Goal: Task Accomplishment & Management: Manage account settings

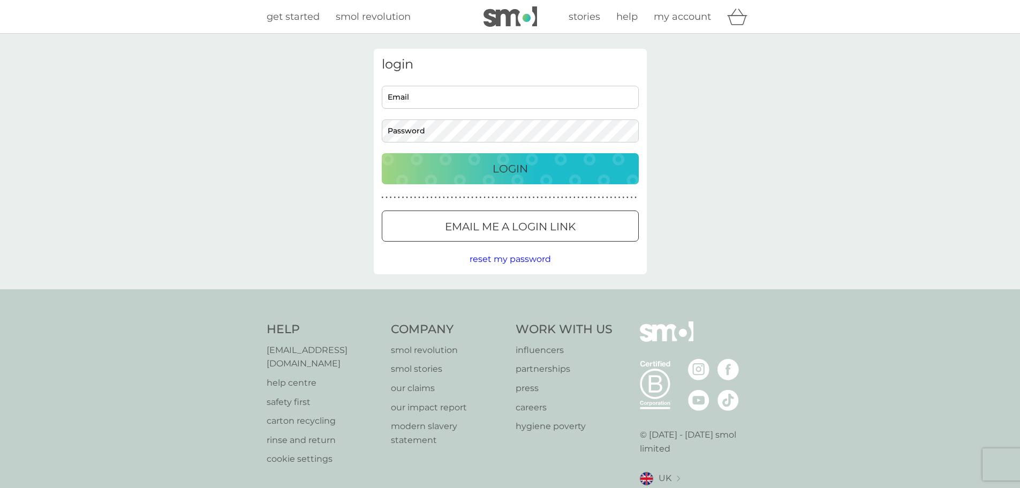
type input "jess.savin@ajax-mach.co.uk"
click at [467, 174] on div "Login" at bounding box center [510, 168] width 236 height 17
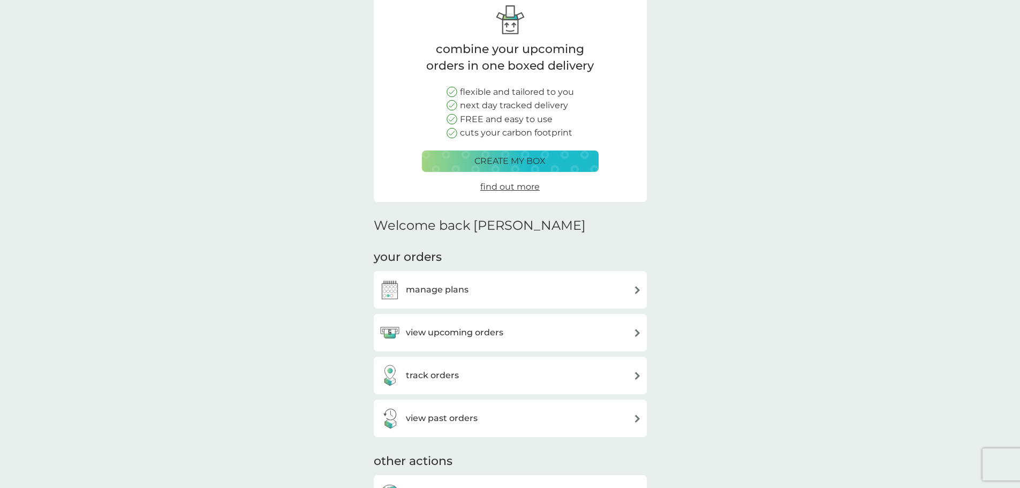
scroll to position [54, 0]
click at [441, 279] on div "manage plans" at bounding box center [423, 288] width 89 height 21
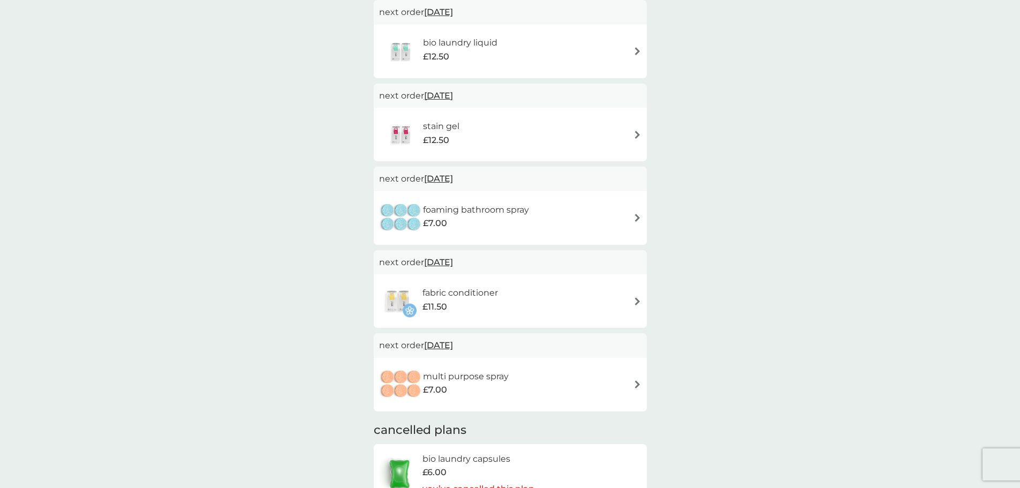
scroll to position [321, 0]
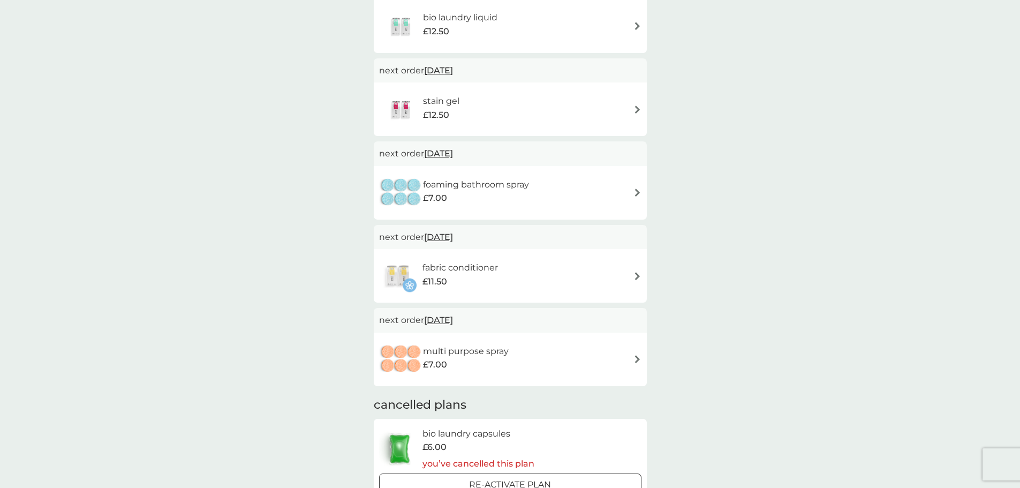
click at [453, 319] on span "[DATE]" at bounding box center [438, 319] width 29 height 21
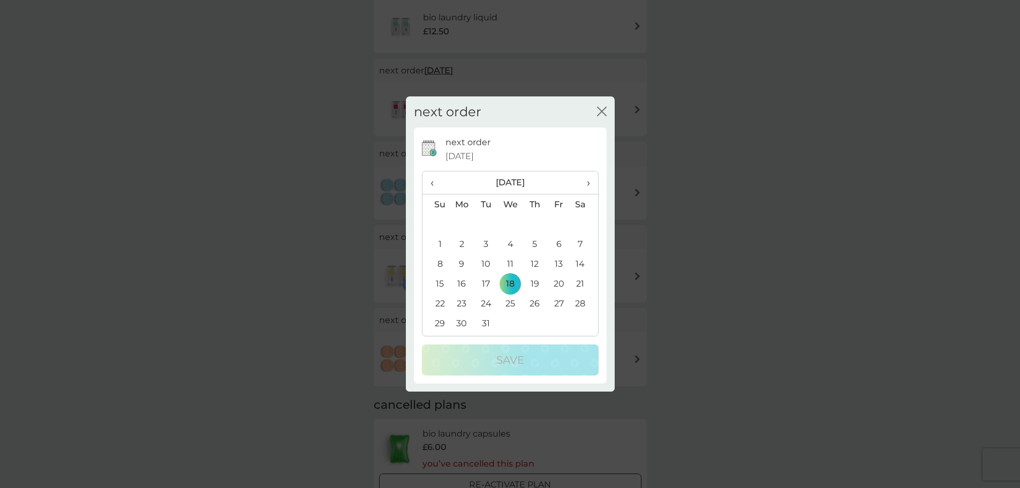
click at [587, 181] on span "›" at bounding box center [584, 182] width 11 height 22
click at [464, 222] on td "1" at bounding box center [462, 224] width 25 height 20
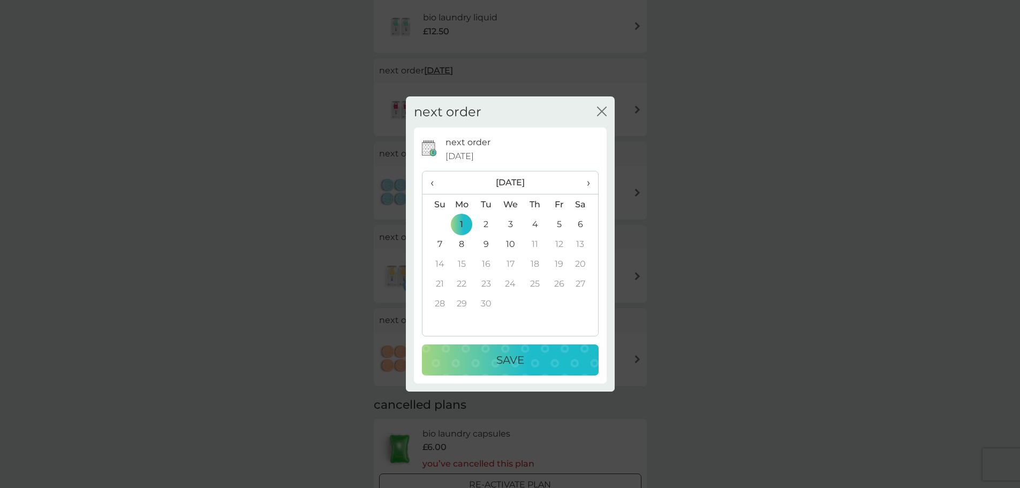
click at [520, 367] on p "Save" at bounding box center [510, 359] width 28 height 17
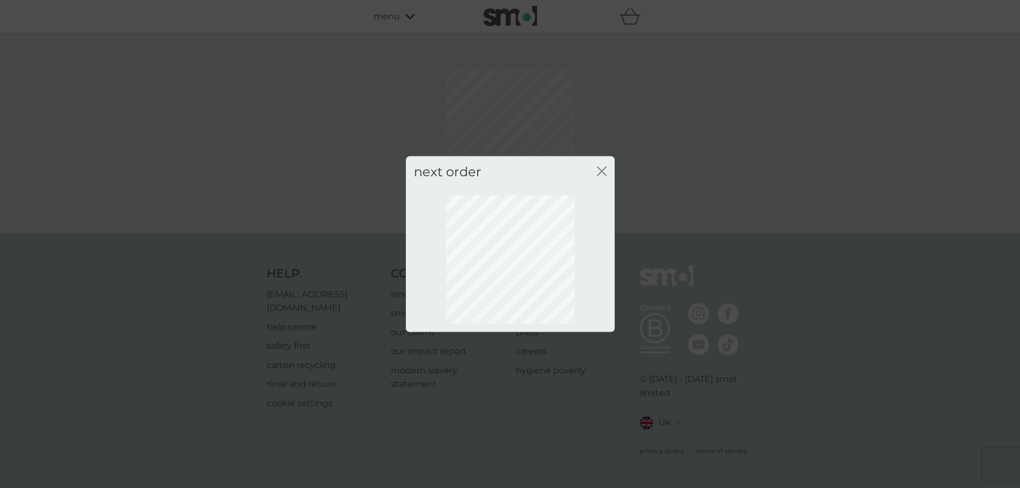
scroll to position [0, 0]
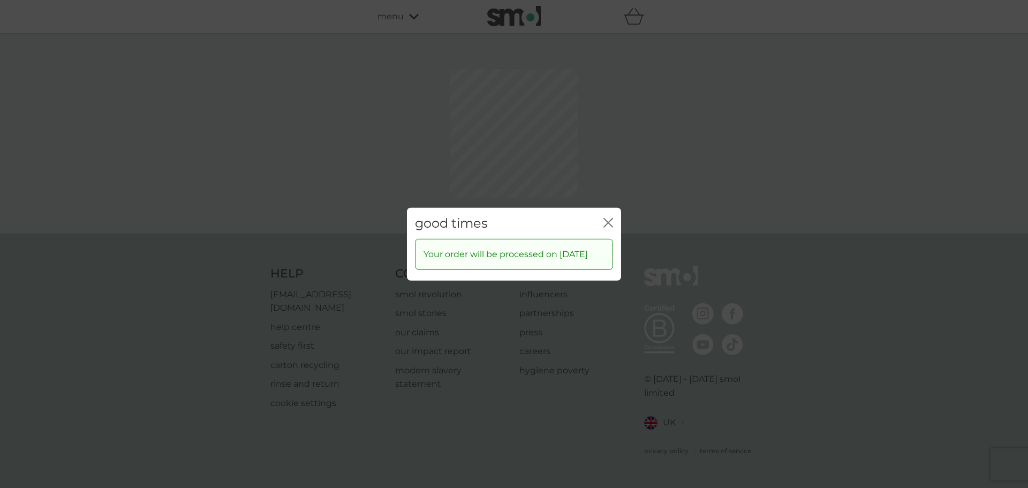
click at [603, 172] on div "good times close Your order will be processed on [DATE]" at bounding box center [514, 244] width 1028 height 488
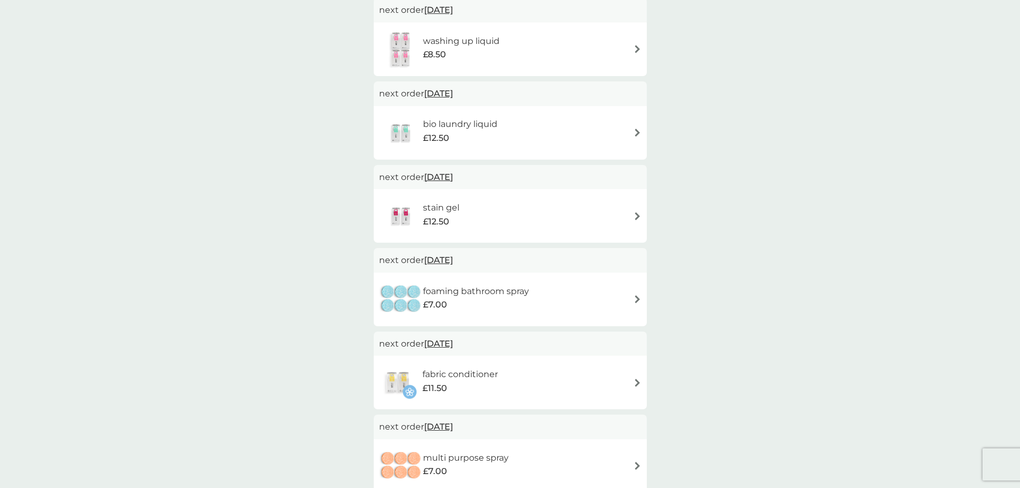
scroll to position [214, 0]
click at [520, 108] on div "bio laundry liquid £12.50" at bounding box center [510, 134] width 273 height 54
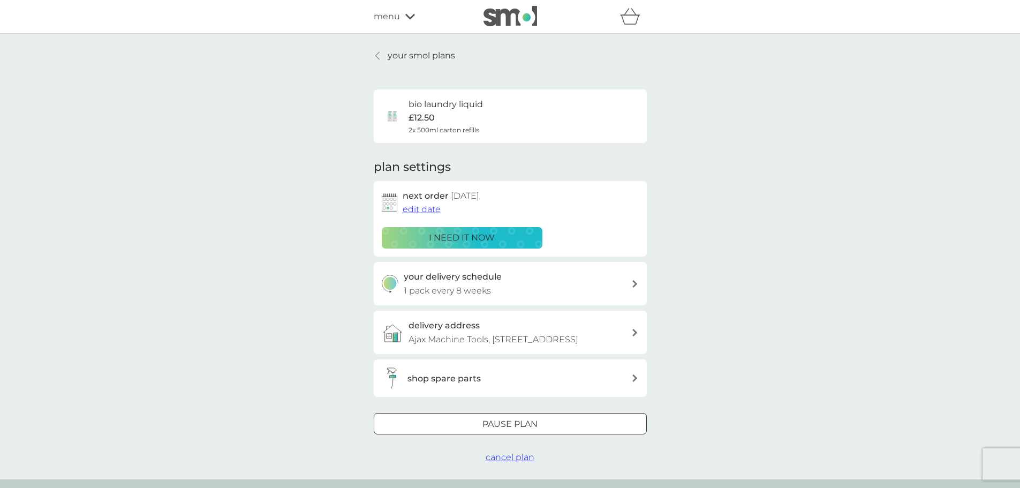
click at [423, 212] on span "edit date" at bounding box center [422, 209] width 38 height 10
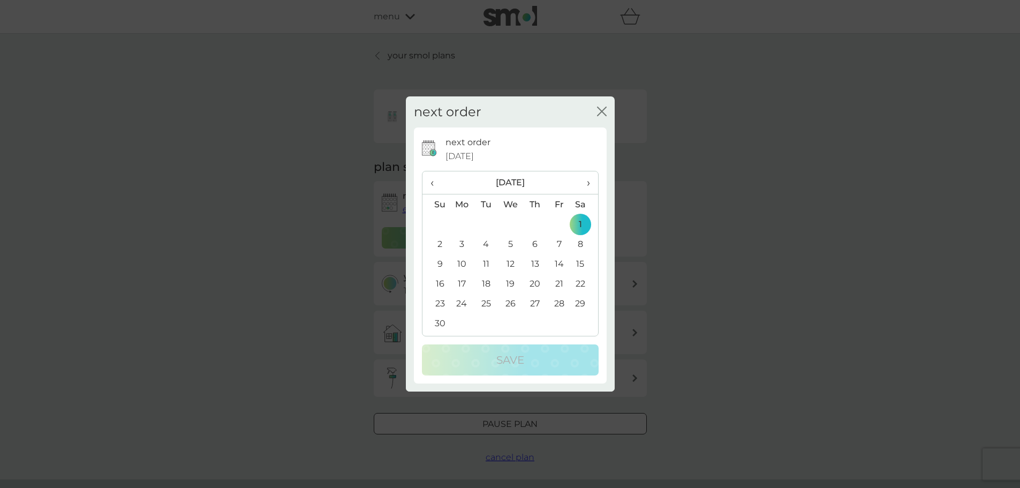
click at [588, 181] on span "›" at bounding box center [584, 182] width 11 height 22
click at [464, 222] on td "1" at bounding box center [462, 224] width 25 height 20
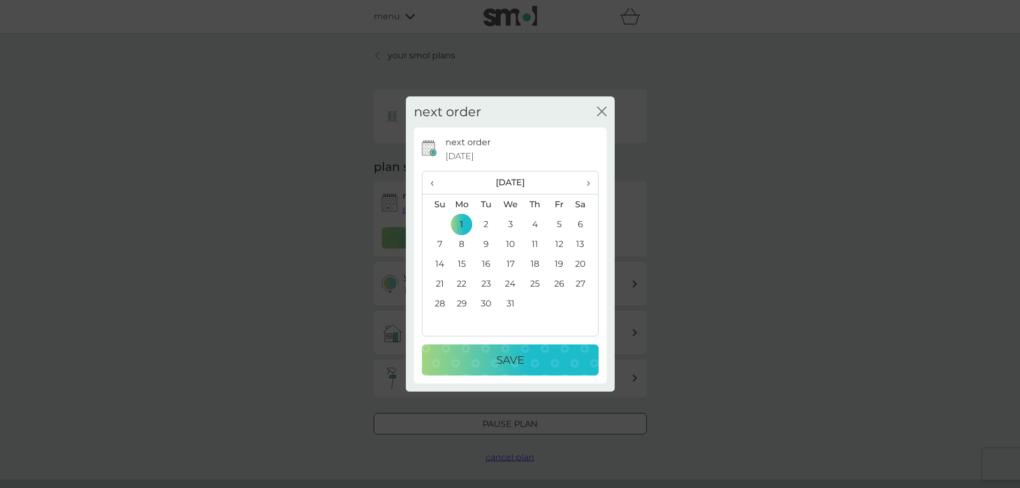
click at [523, 364] on p "Save" at bounding box center [510, 359] width 28 height 17
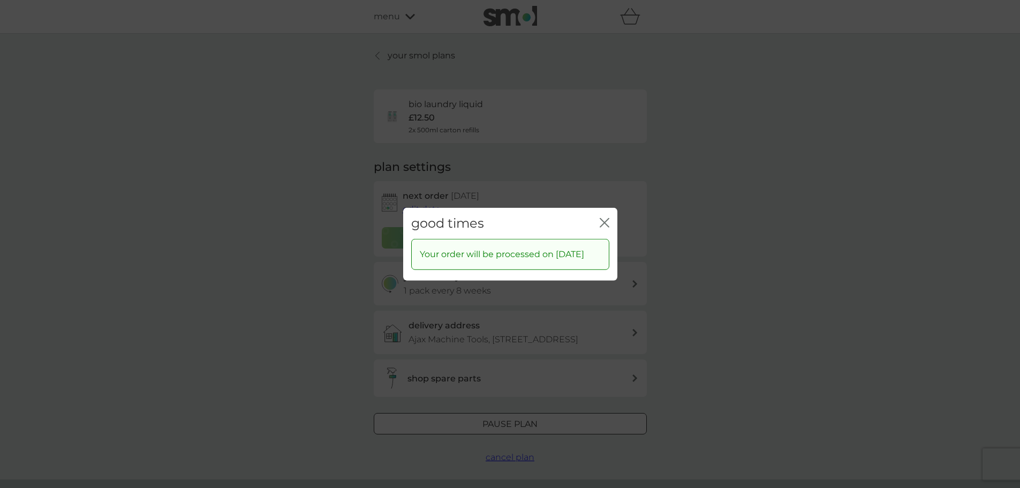
click at [603, 217] on icon "close" at bounding box center [605, 222] width 10 height 10
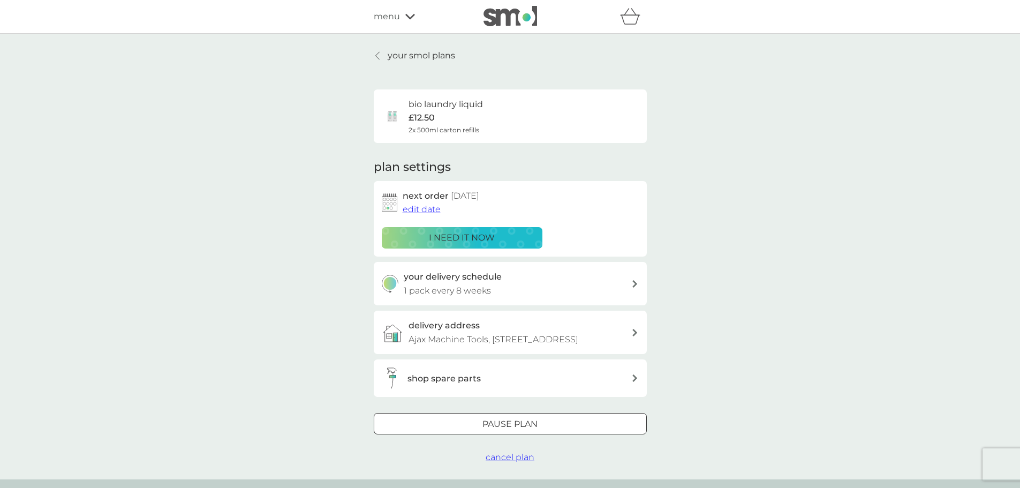
click at [413, 54] on p "your smol plans" at bounding box center [421, 56] width 67 height 14
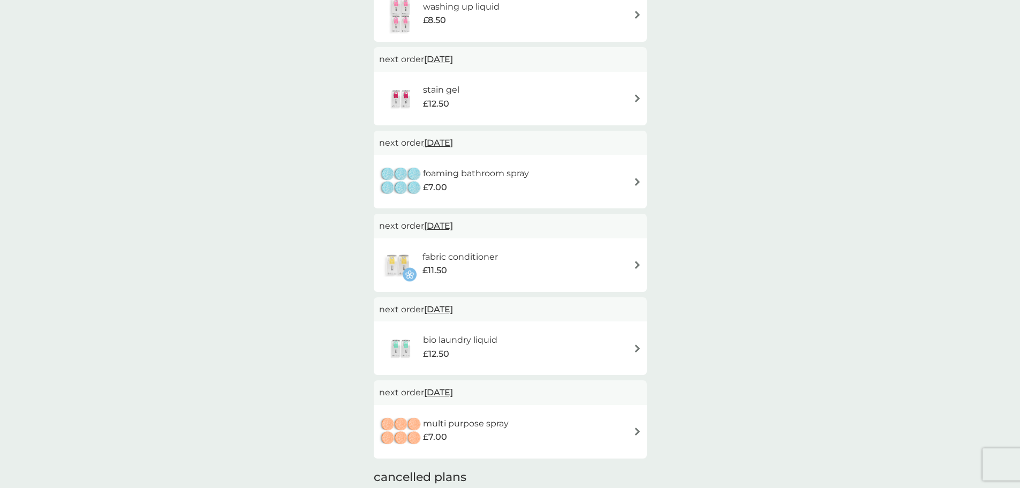
scroll to position [268, 0]
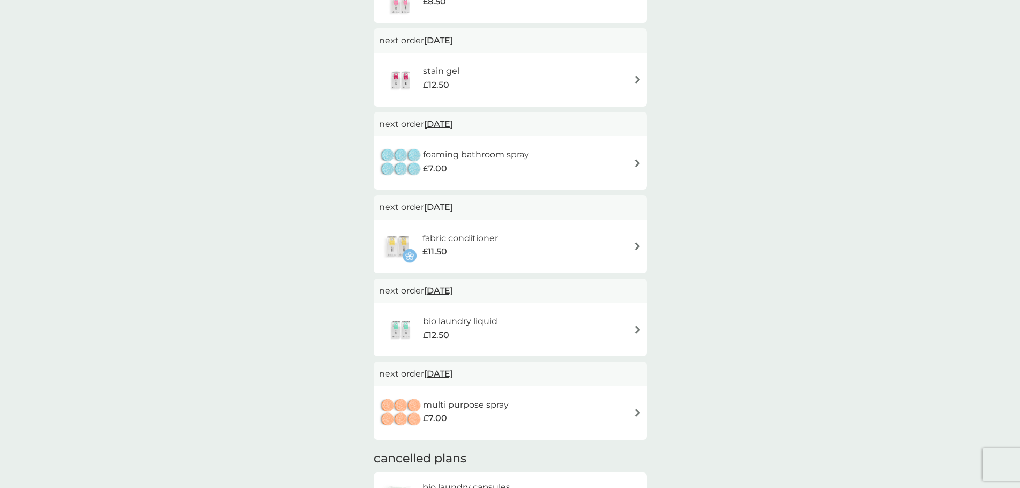
click at [548, 159] on div "foaming bathroom spray £7.00" at bounding box center [510, 162] width 262 height 37
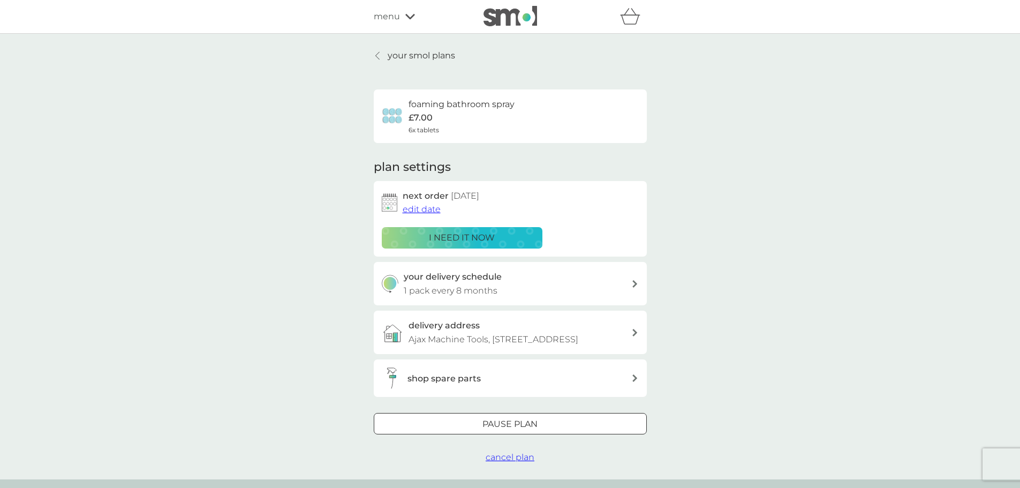
click at [509, 462] on span "cancel plan" at bounding box center [510, 457] width 49 height 10
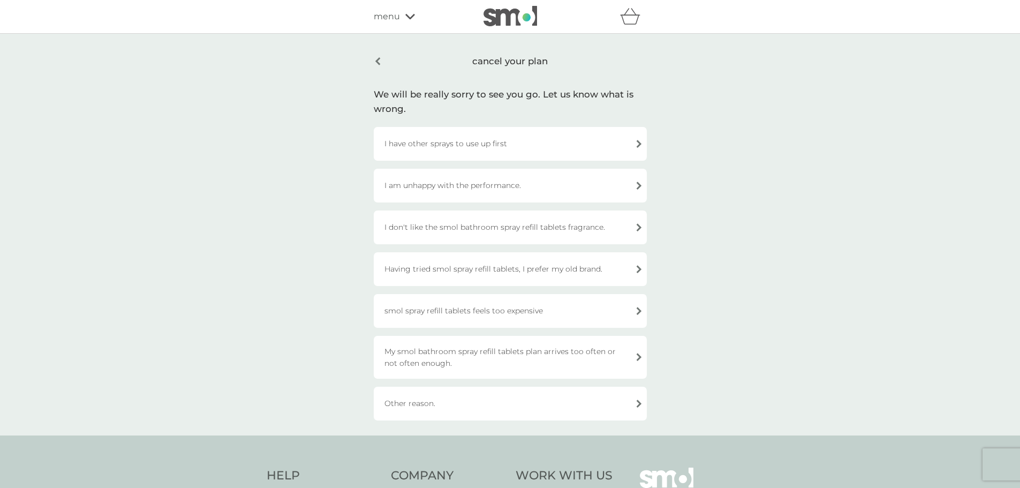
click at [510, 188] on div "I am unhappy with the performance." at bounding box center [510, 186] width 273 height 34
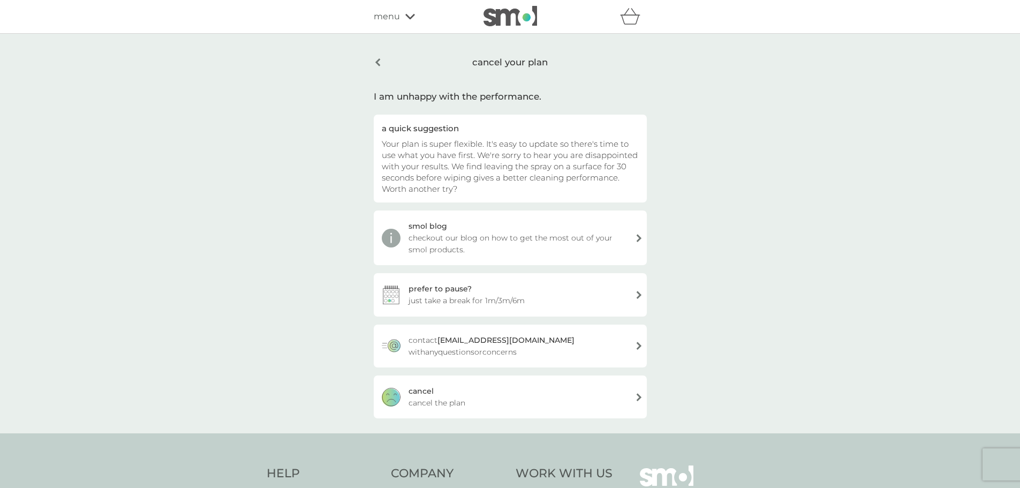
click at [480, 410] on div "[PERSON_NAME] the plan" at bounding box center [510, 396] width 273 height 43
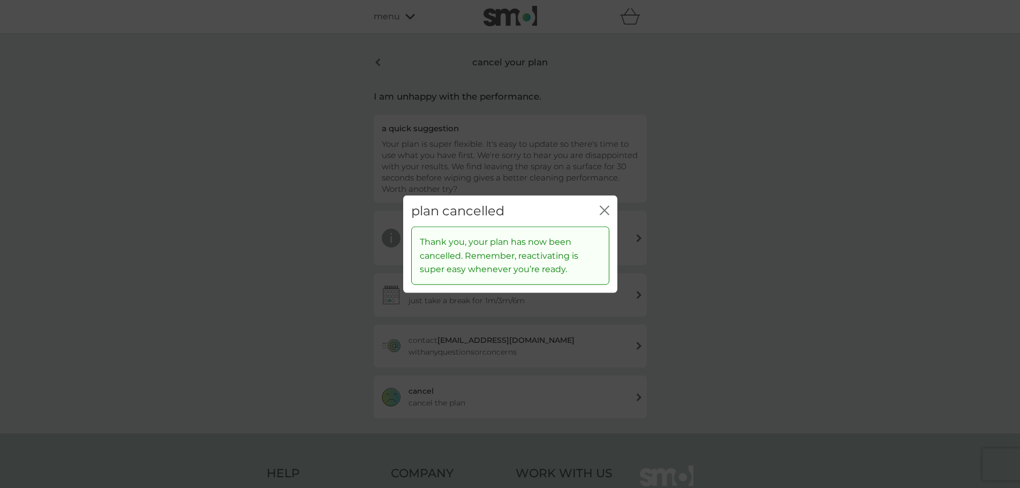
click at [597, 211] on div "plan cancelled close" at bounding box center [510, 211] width 214 height 32
click at [600, 210] on icon "close" at bounding box center [605, 210] width 10 height 10
